Goal: Transaction & Acquisition: Purchase product/service

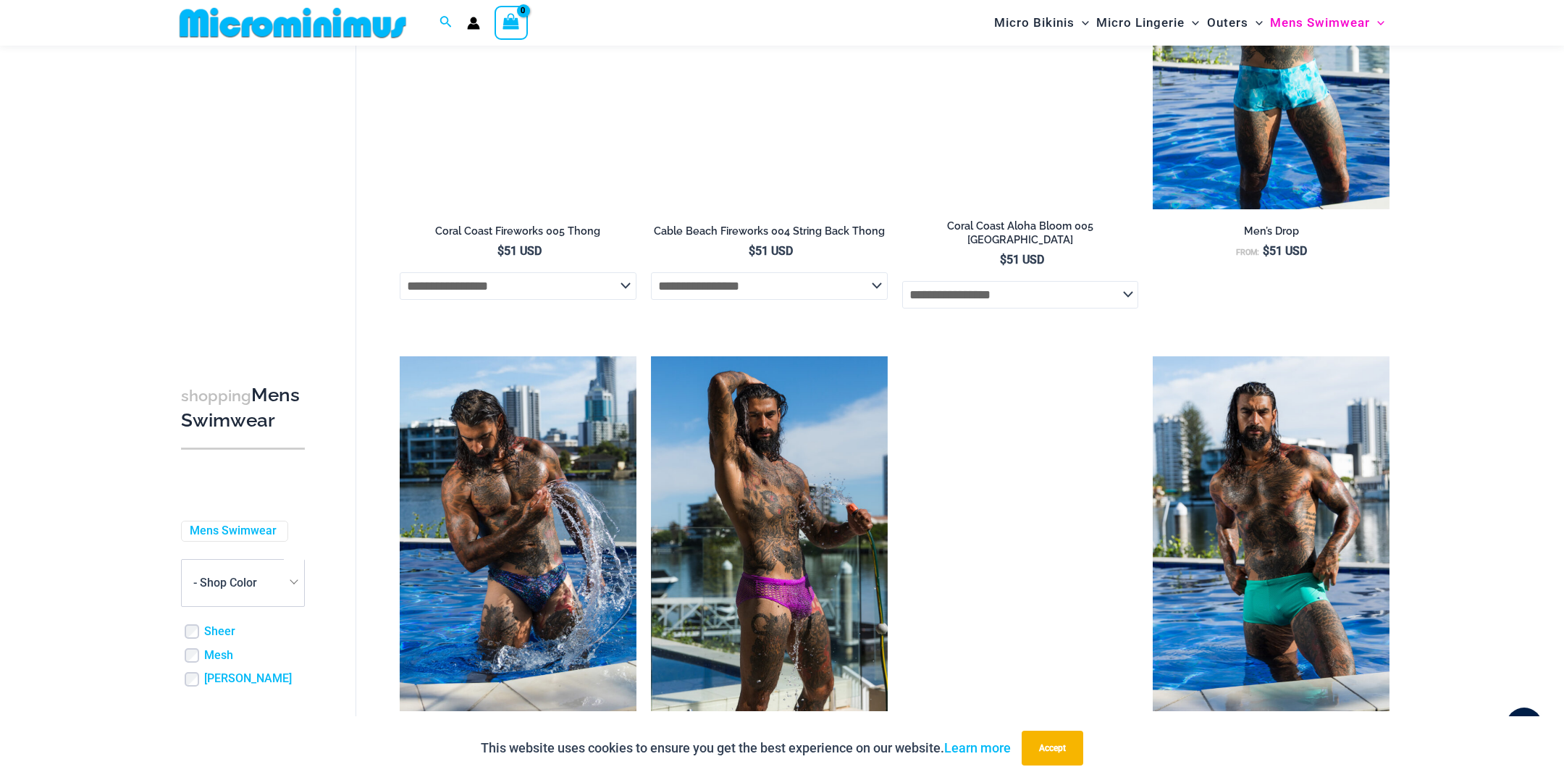
scroll to position [1887, 0]
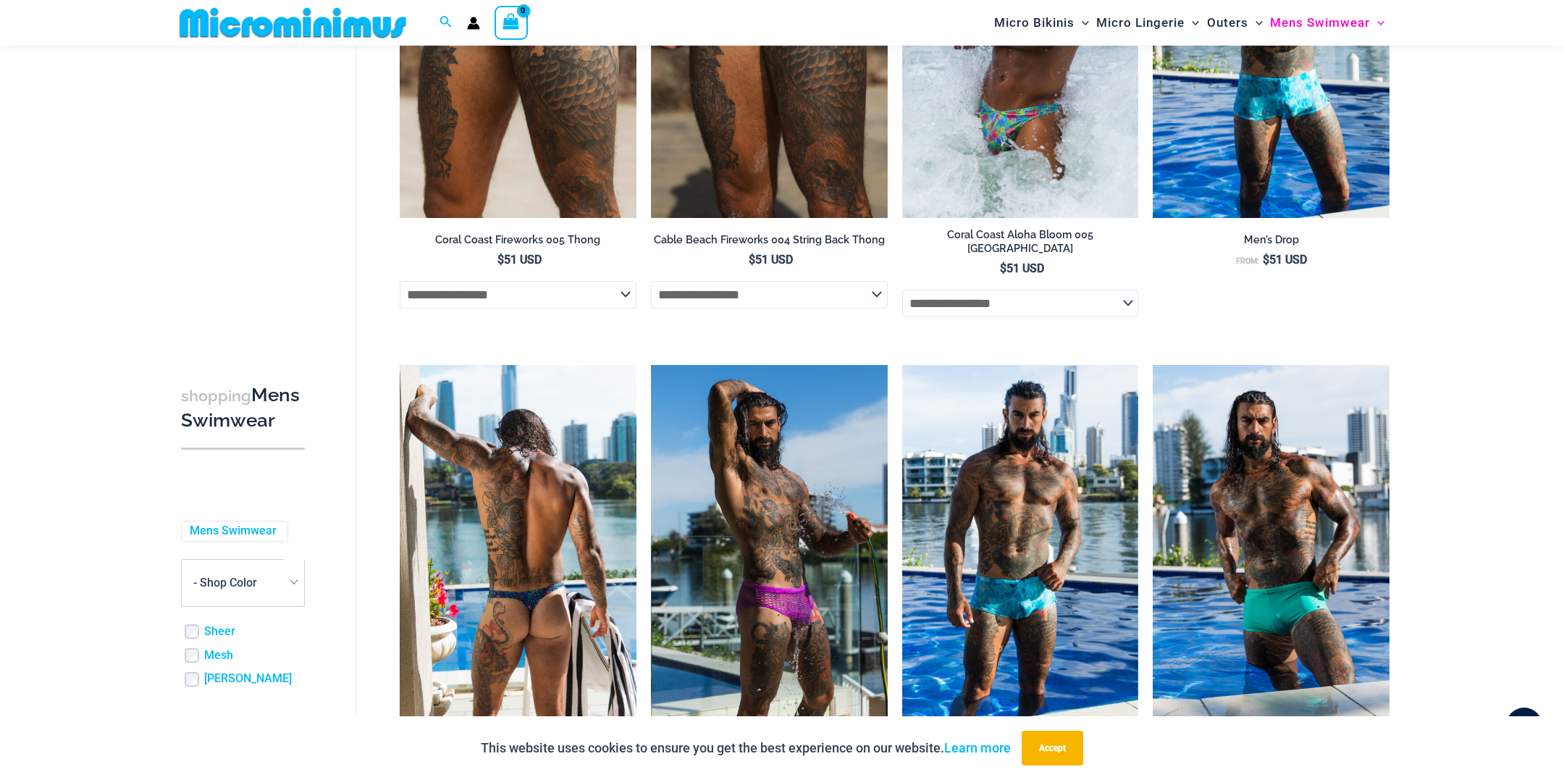
click at [594, 558] on img at bounding box center [518, 542] width 237 height 355
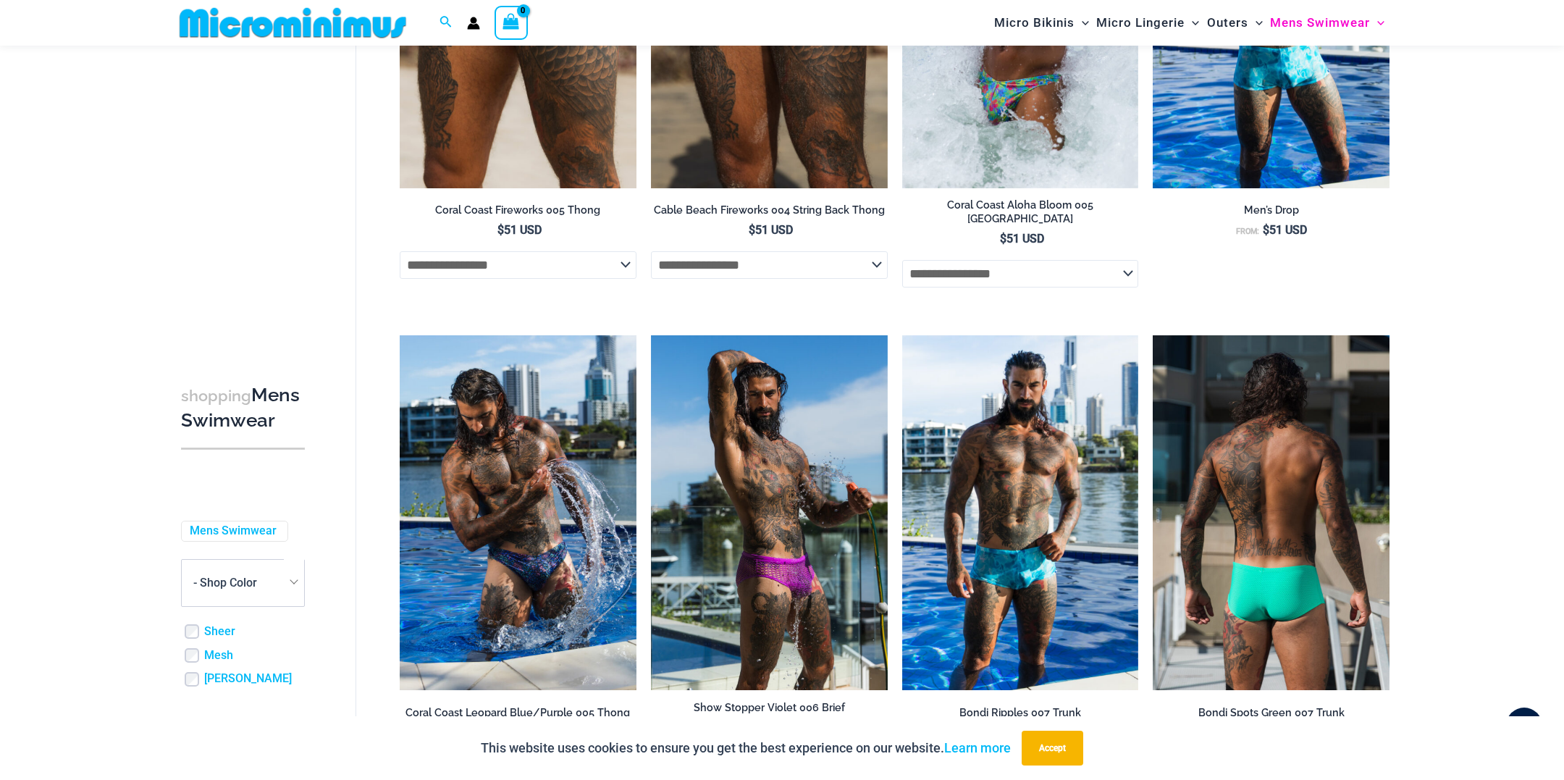
scroll to position [1926, 0]
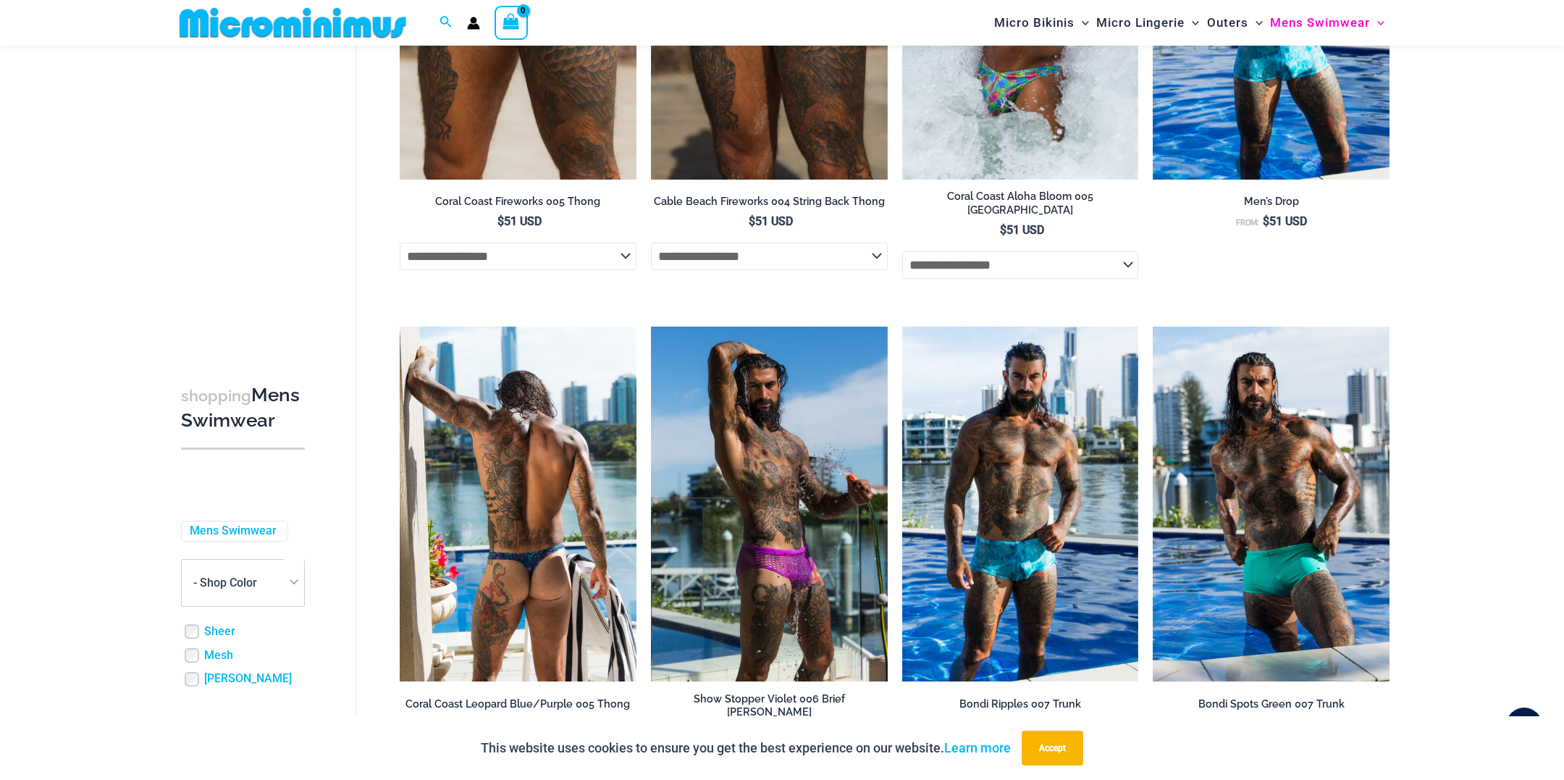
click at [482, 590] on img at bounding box center [518, 504] width 237 height 355
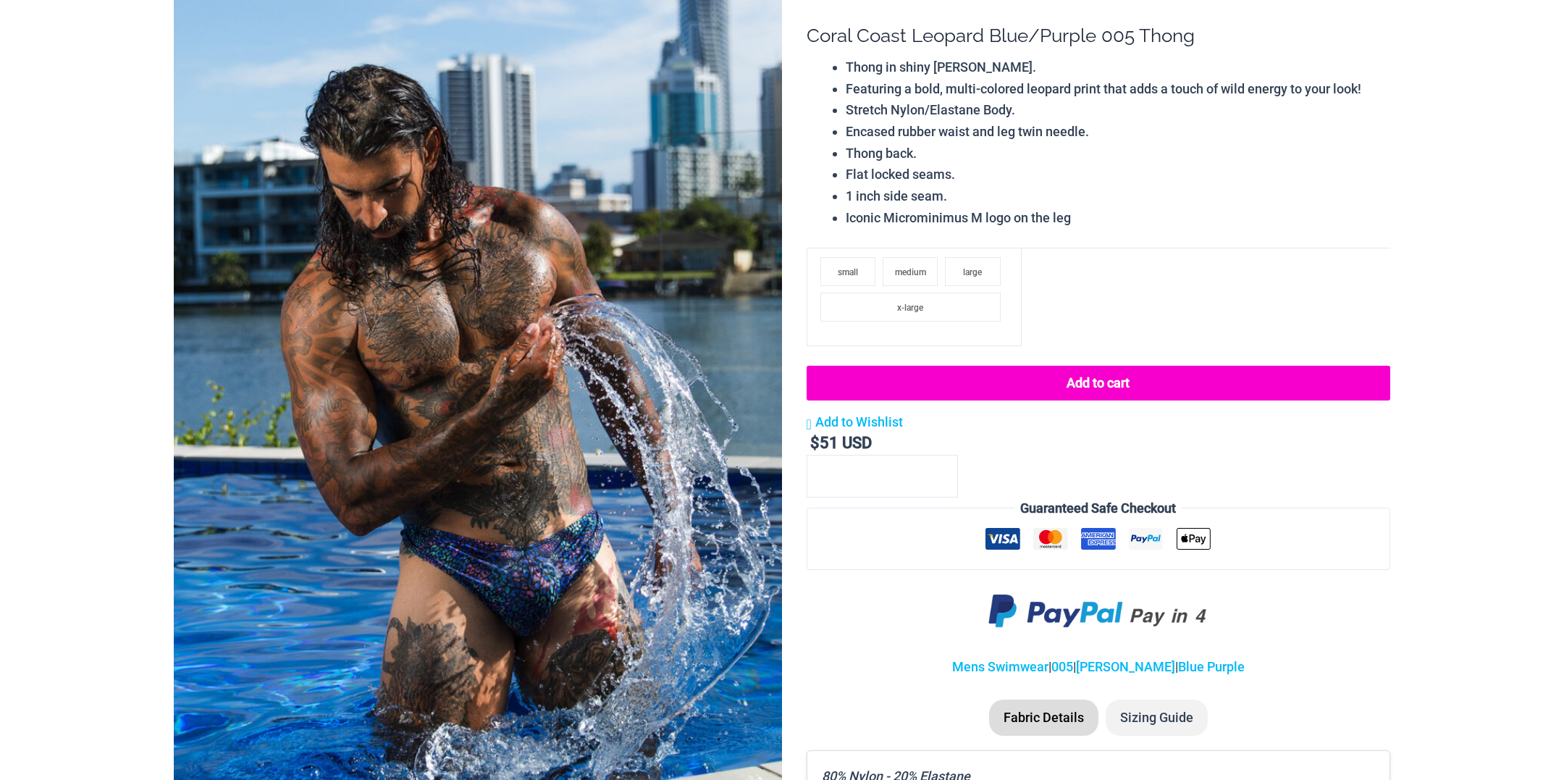
scroll to position [174, 0]
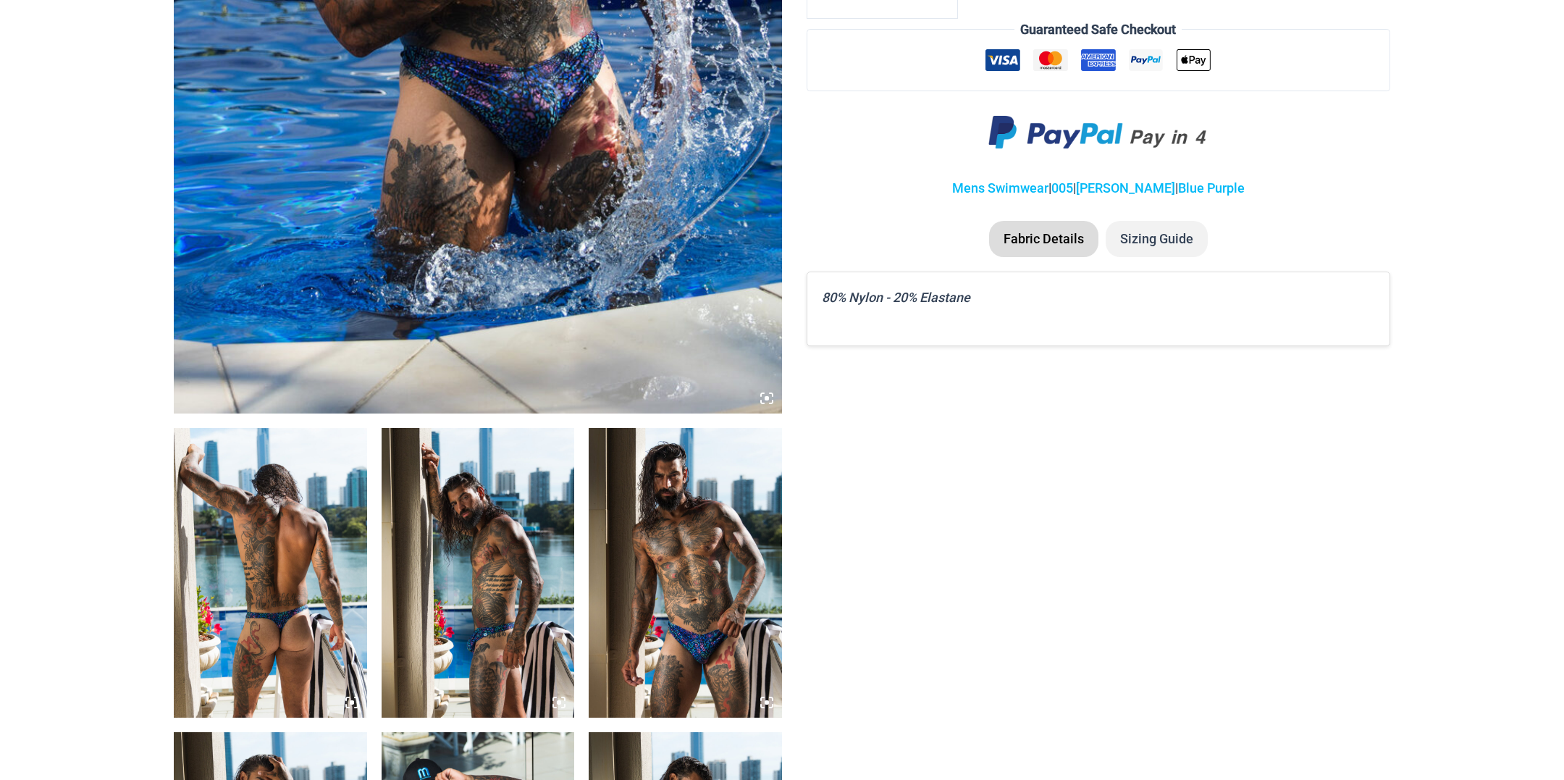
scroll to position [681, 0]
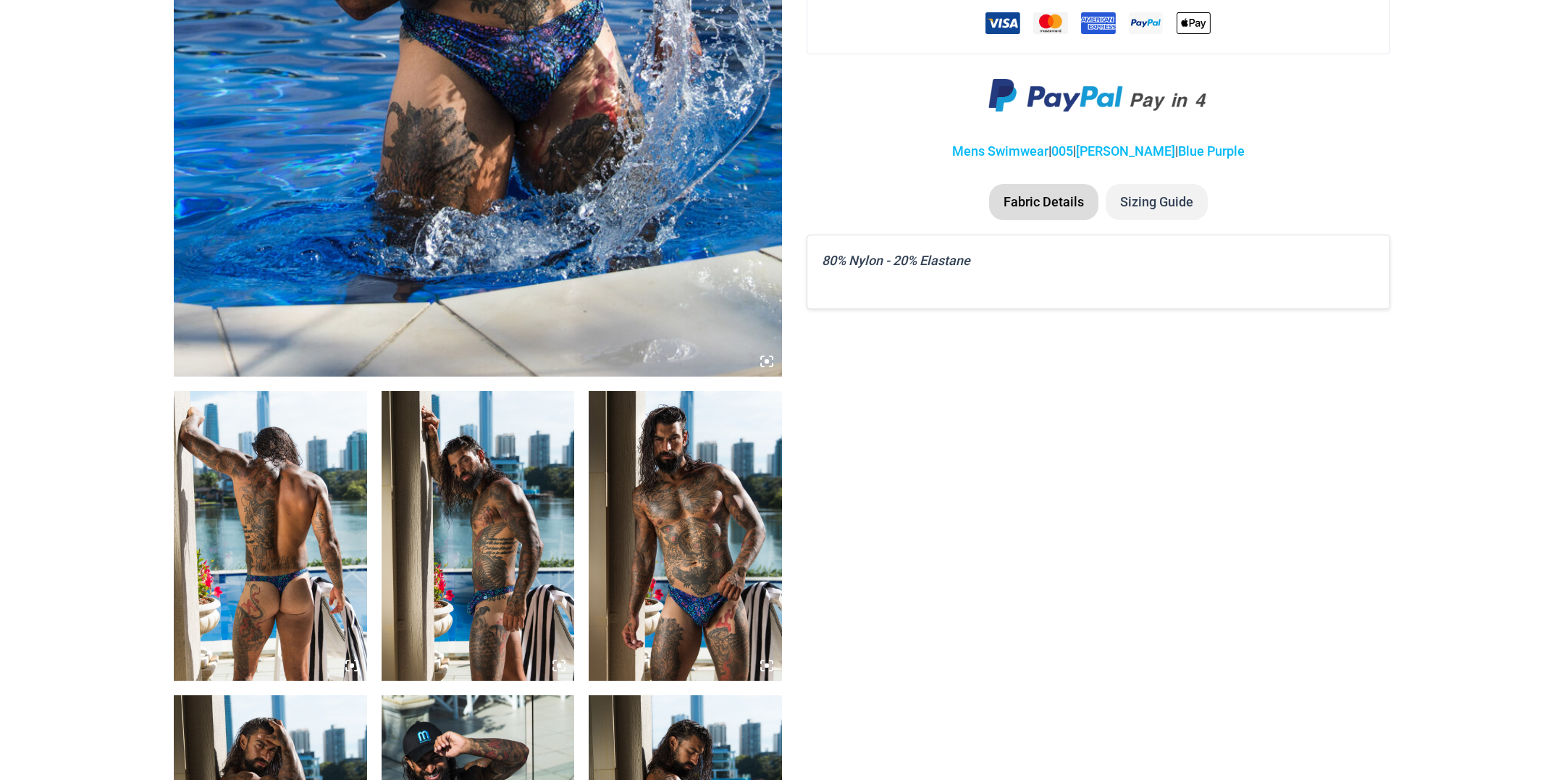
click at [339, 516] on img at bounding box center [270, 536] width 193 height 290
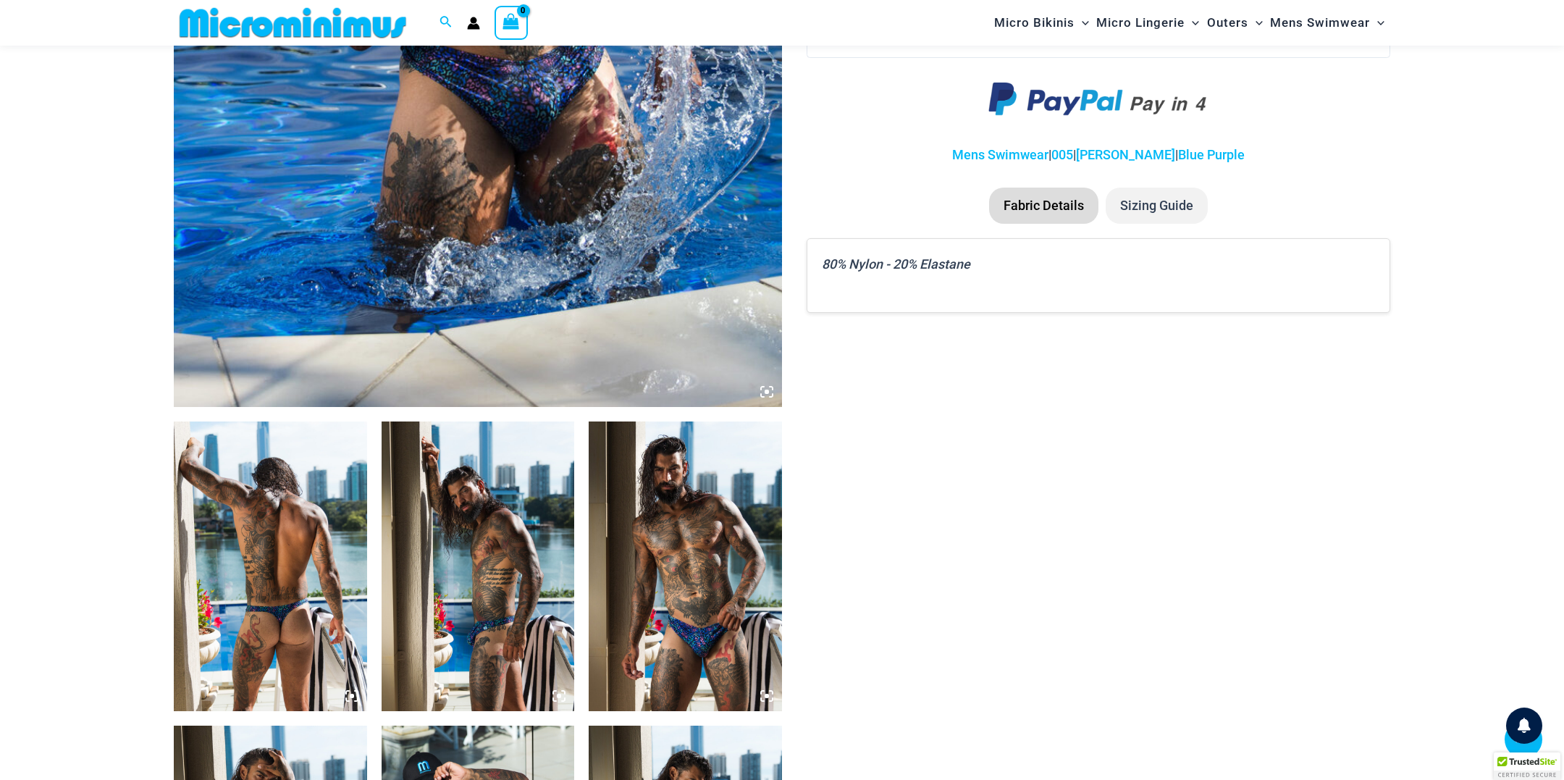
scroll to position [631, 0]
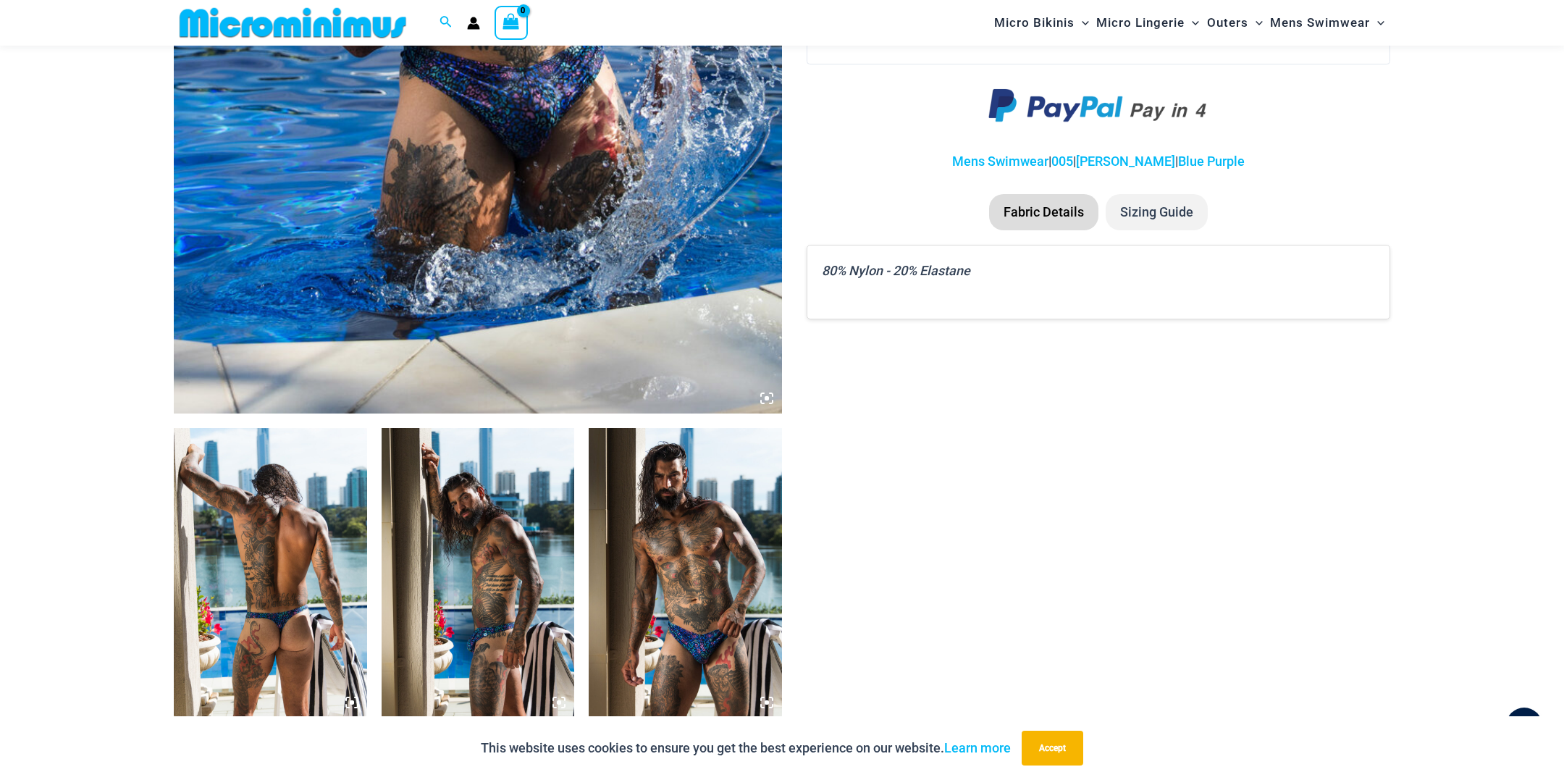
click at [278, 489] on img at bounding box center [270, 573] width 193 height 290
